Goal: Check status: Check status

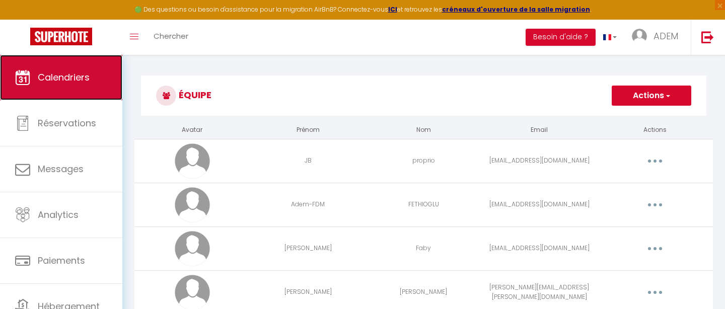
click at [47, 79] on span "Calendriers" at bounding box center [64, 77] width 52 height 13
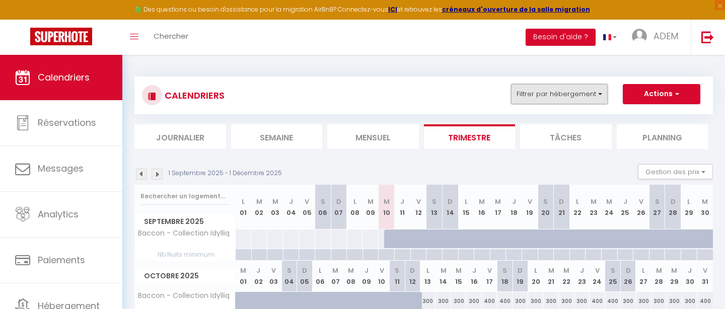
click at [545, 91] on button "Filtrer par hébergement" at bounding box center [559, 94] width 97 height 20
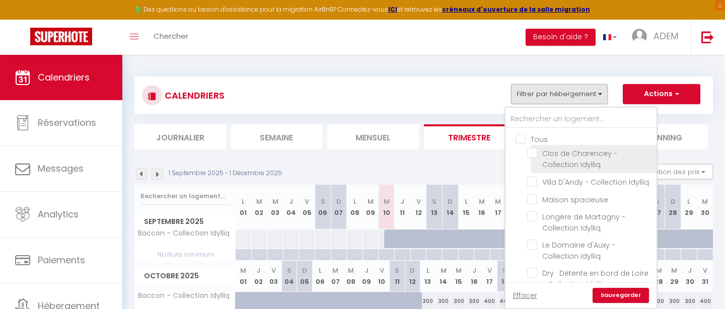
click at [532, 150] on input "Clos de Charencey - Collection Idylliq" at bounding box center [590, 153] width 126 height 10
checkbox input "true"
checkbox input "false"
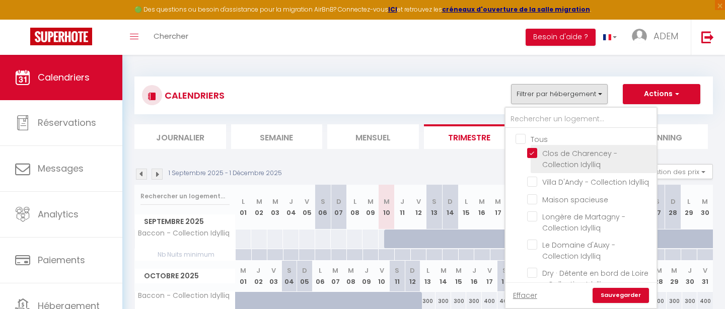
checkbox input "false"
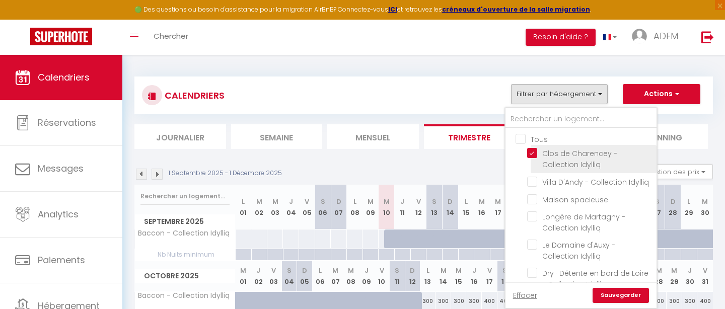
checkbox input "false"
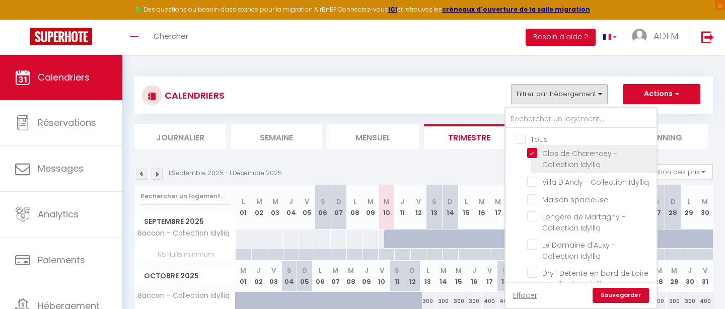
checkbox input "false"
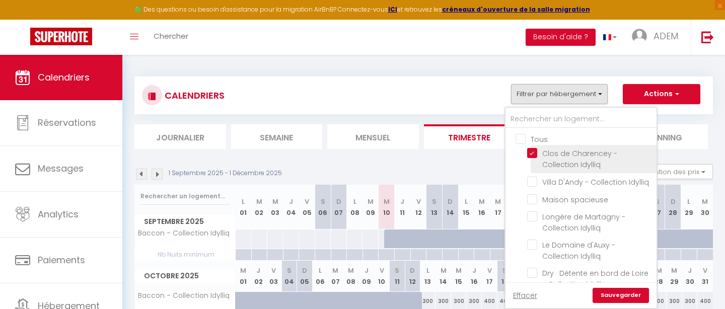
checkbox input "false"
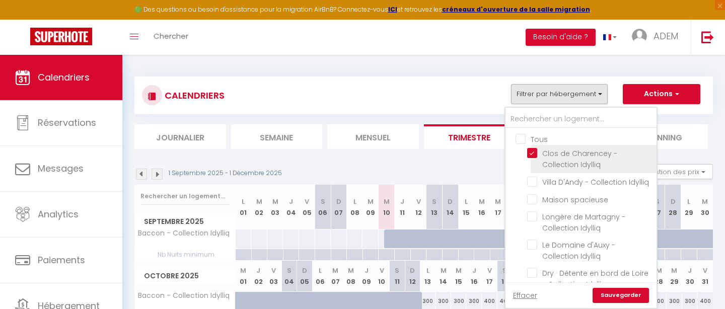
checkbox input "false"
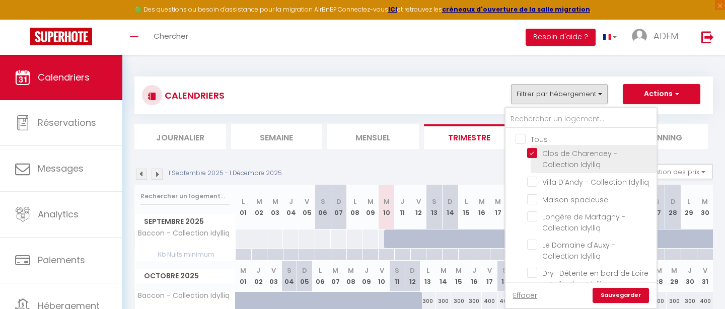
checkbox input "false"
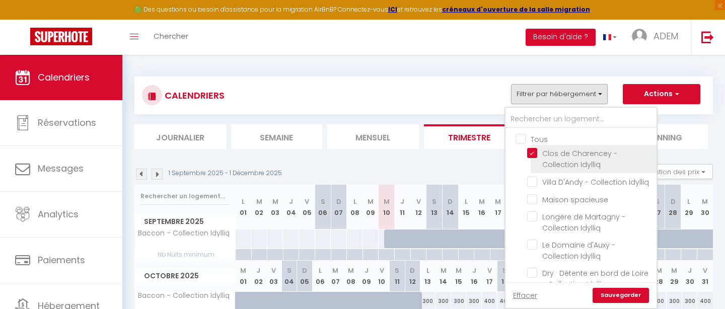
checkbox input "false"
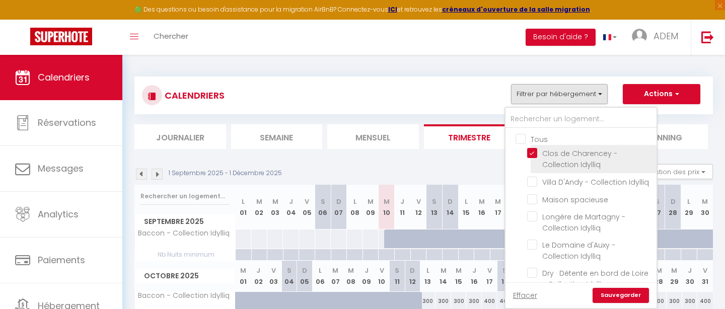
checkbox input "false"
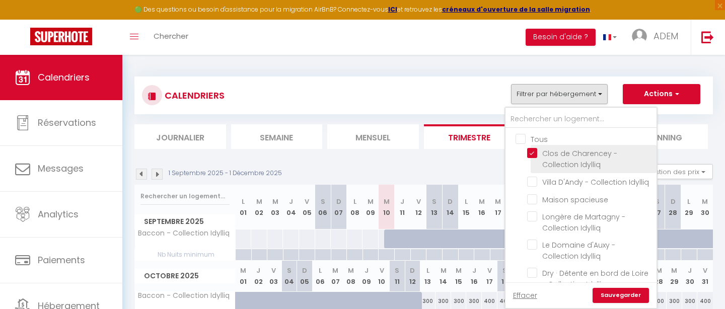
checkbox input "false"
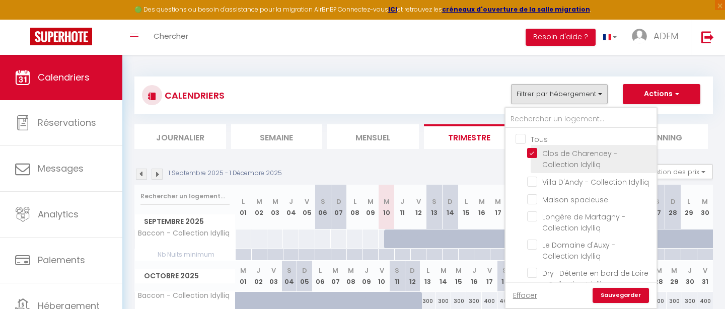
checkbox input "false"
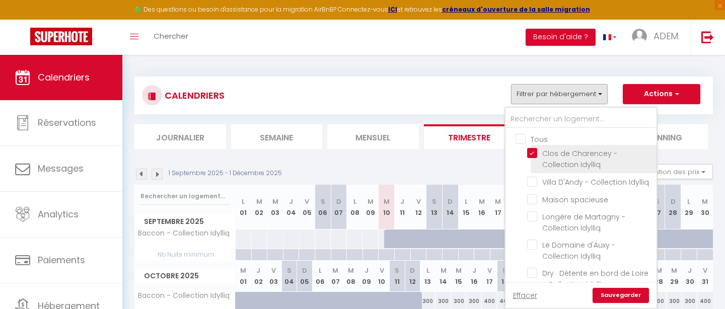
checkbox input "false"
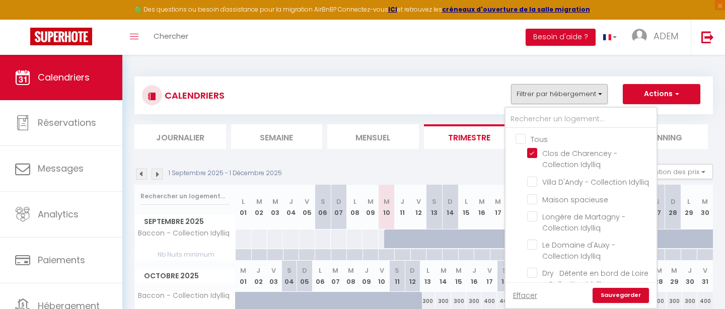
click at [620, 294] on link "Sauvegarder" at bounding box center [621, 295] width 56 height 15
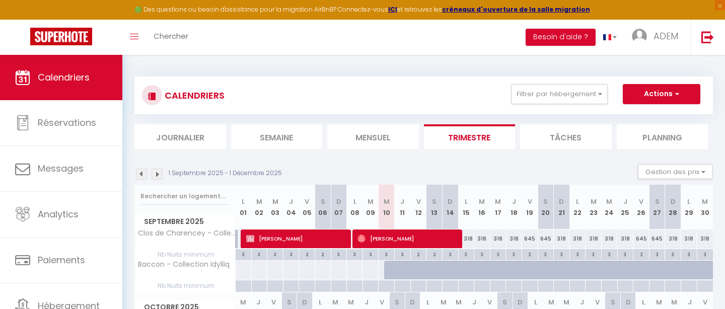
scroll to position [51, 0]
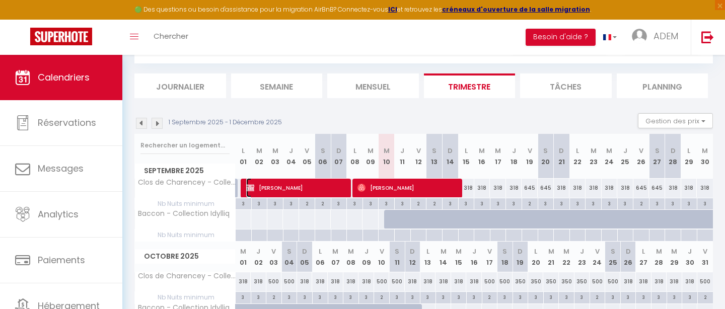
click at [302, 187] on span "[PERSON_NAME]" at bounding box center [297, 187] width 102 height 19
select select "OK"
select select "0"
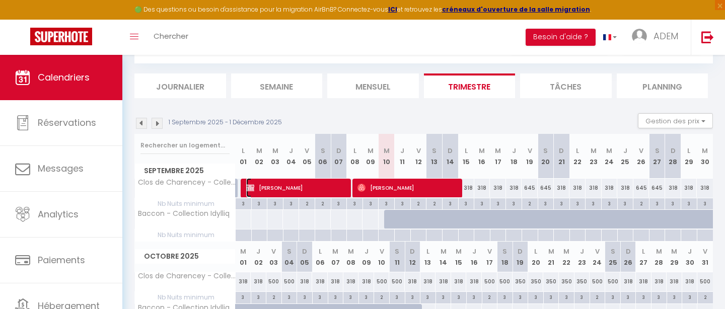
select select "1"
select select
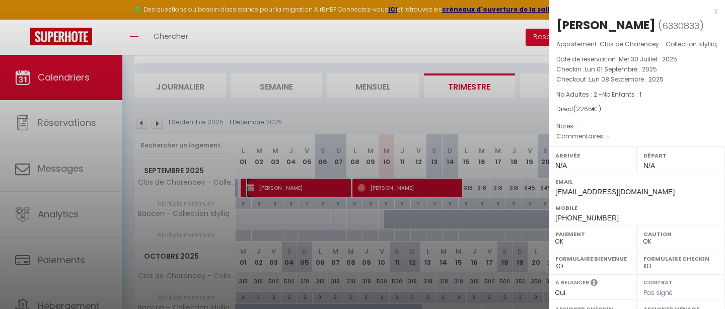
select select "22760"
click at [717, 11] on div "x" at bounding box center [633, 11] width 169 height 12
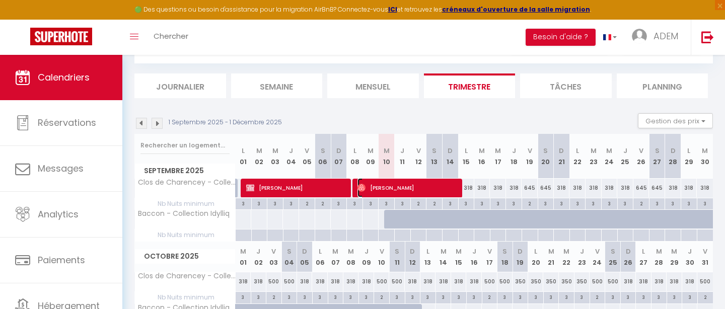
click at [407, 184] on span "[PERSON_NAME]" at bounding box center [409, 187] width 102 height 19
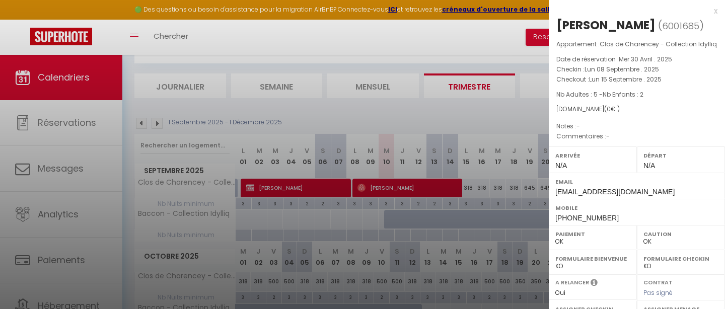
click at [715, 13] on div "x" at bounding box center [633, 11] width 169 height 12
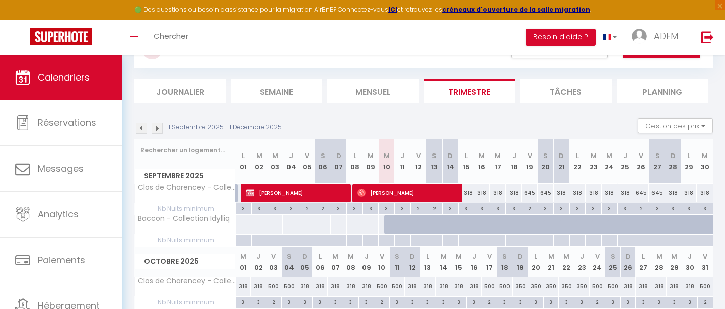
scroll to position [18, 0]
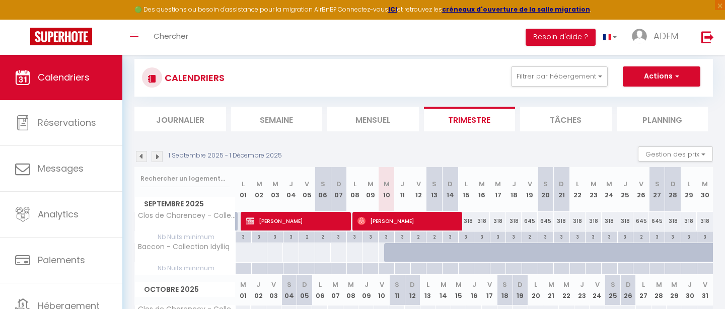
click at [140, 155] on img at bounding box center [141, 156] width 11 height 11
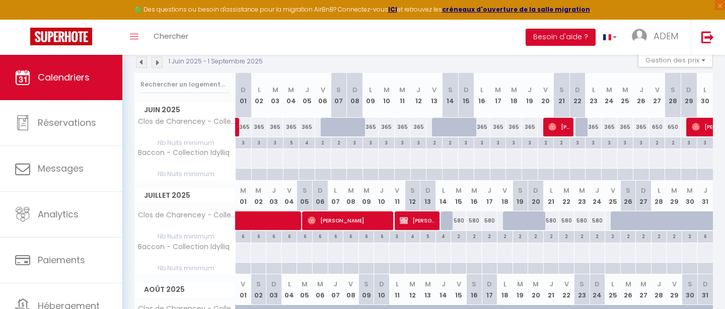
scroll to position [86, 0]
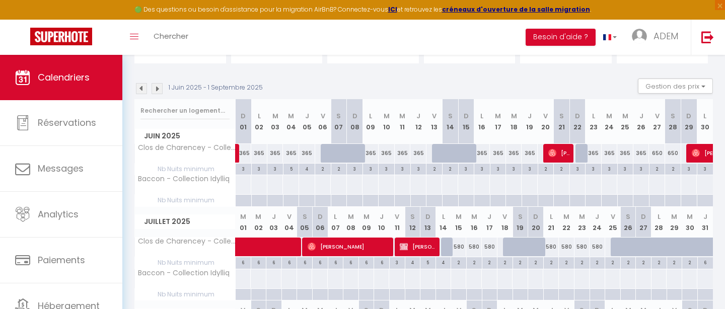
click at [146, 87] on img at bounding box center [141, 88] width 11 height 11
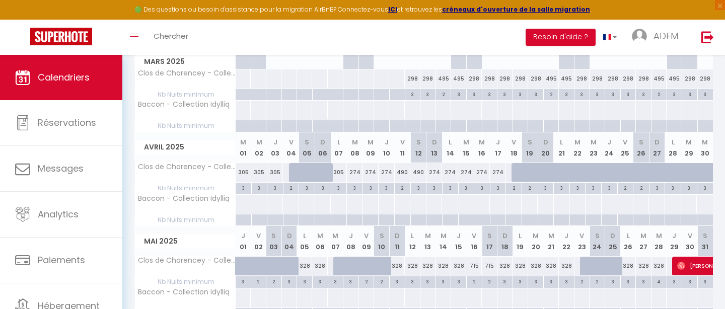
scroll to position [86, 0]
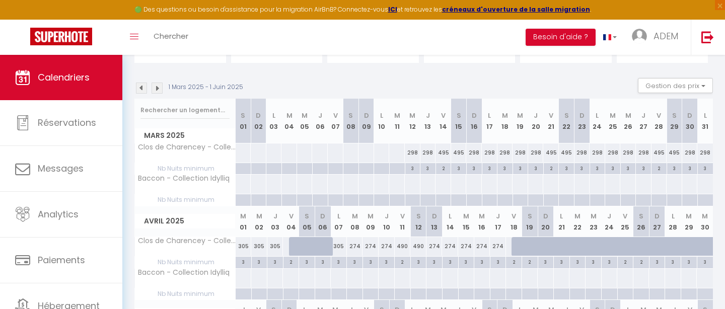
click at [159, 85] on img at bounding box center [157, 88] width 11 height 11
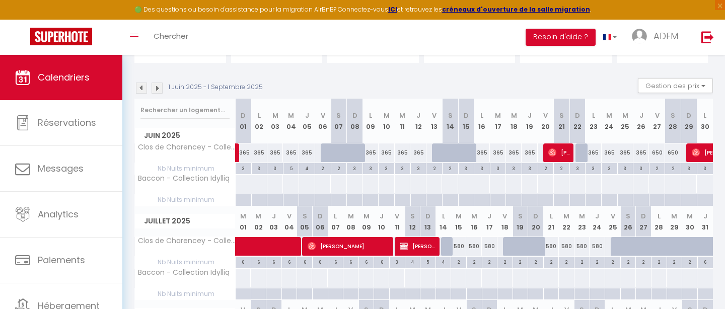
scroll to position [0, 0]
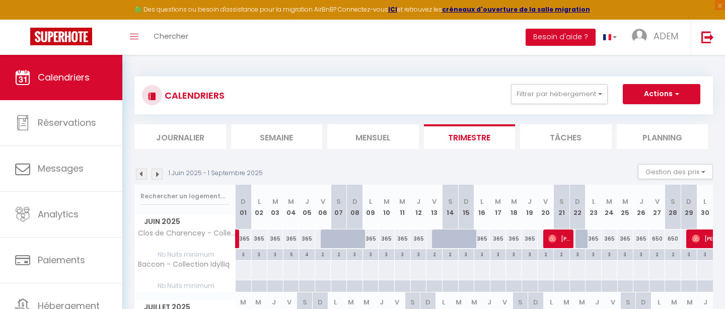
click at [370, 132] on li "Mensuel" at bounding box center [373, 136] width 92 height 25
